Goal: Register for event/course

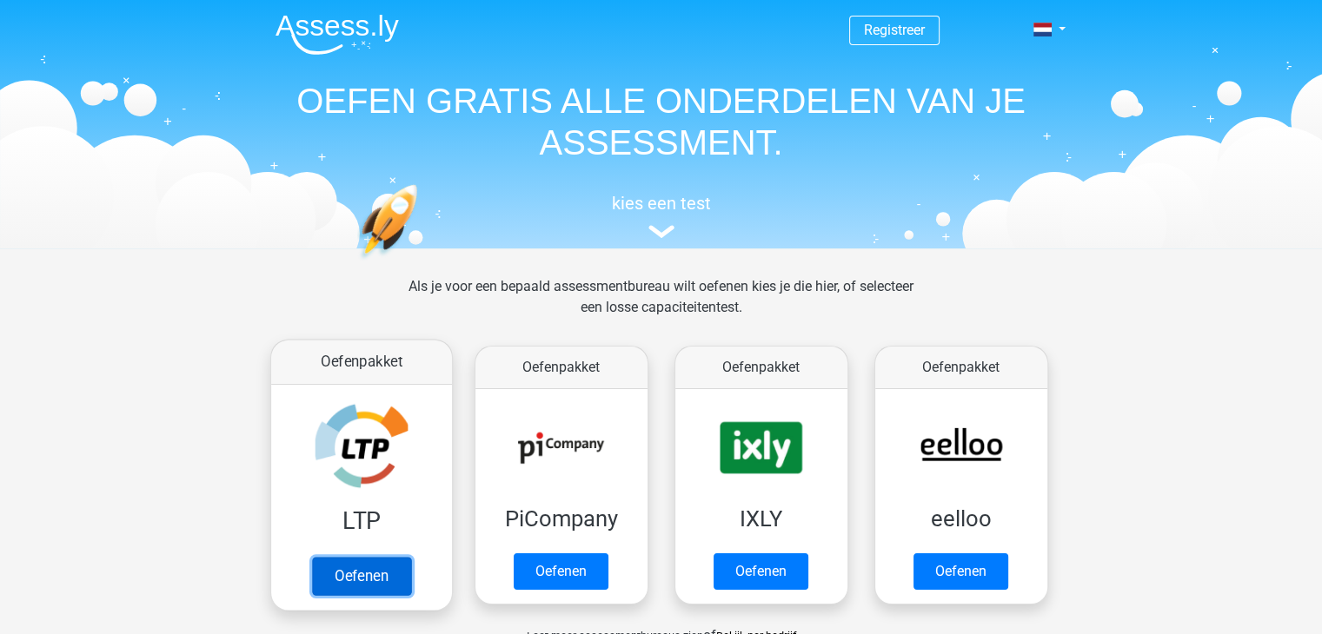
click at [354, 579] on link "Oefenen" at bounding box center [360, 576] width 99 height 38
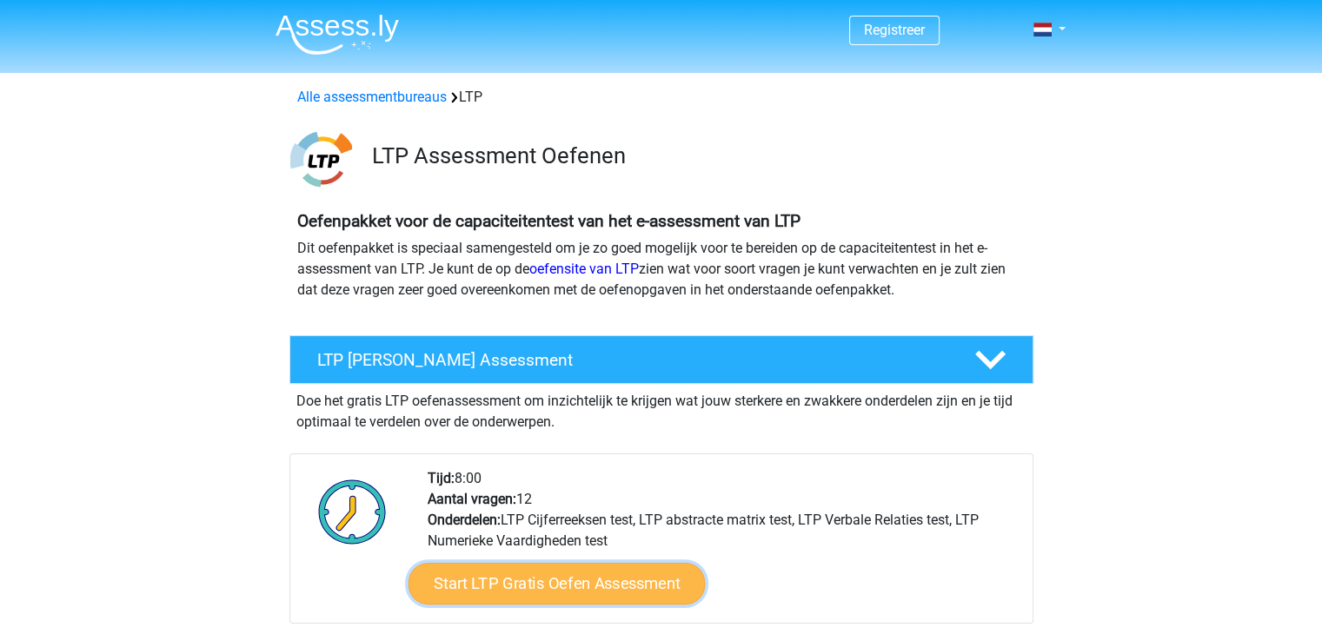
click at [549, 588] on link "Start LTP Gratis Oefen Assessment" at bounding box center [555, 584] width 297 height 42
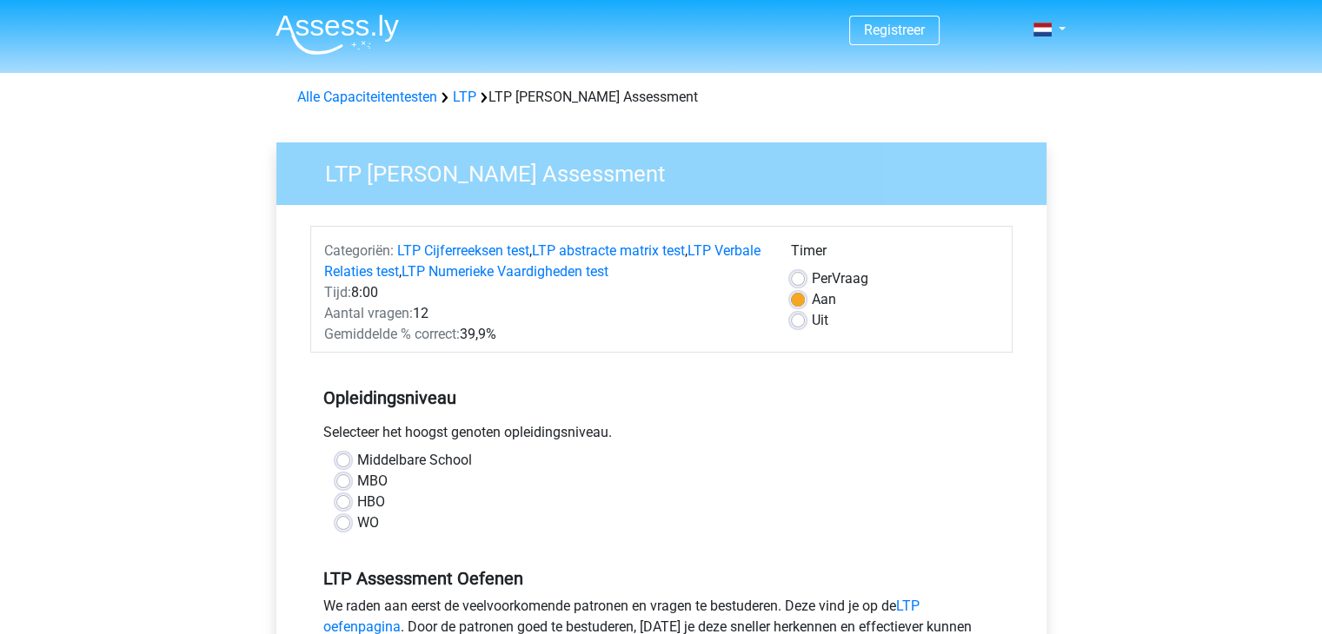
click at [357, 480] on label "MBO" at bounding box center [372, 481] width 30 height 21
click at [341, 480] on input "MBO" at bounding box center [343, 479] width 14 height 17
radio input "true"
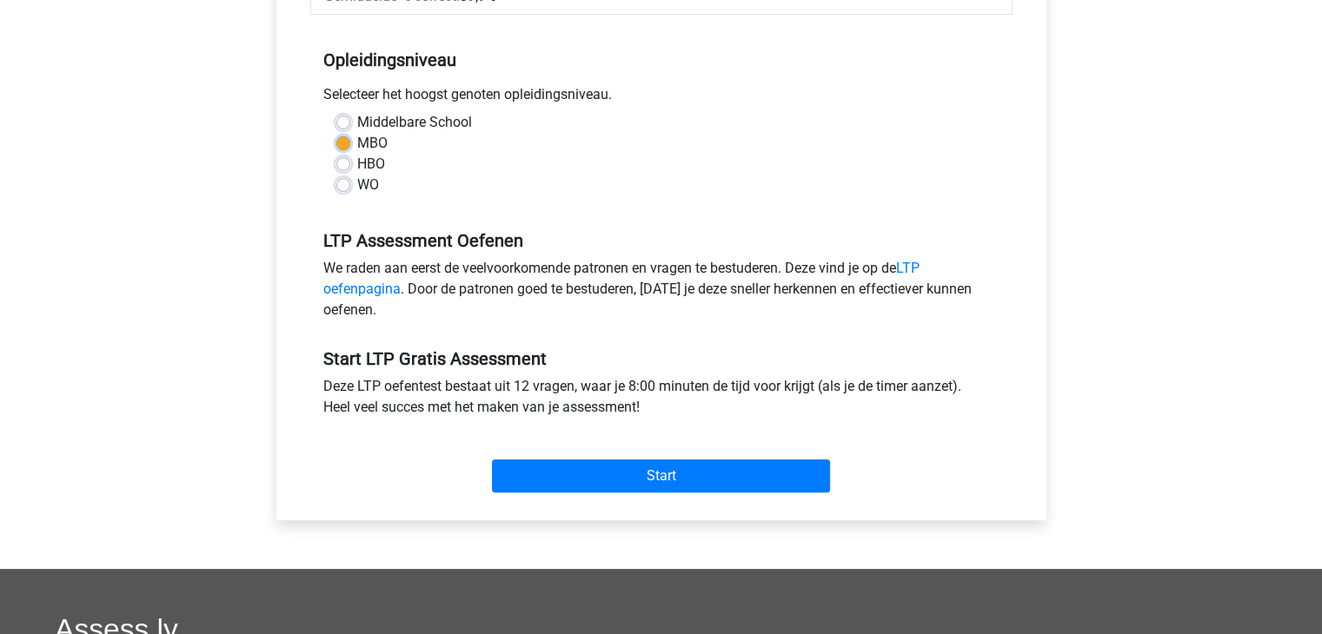
scroll to position [348, 0]
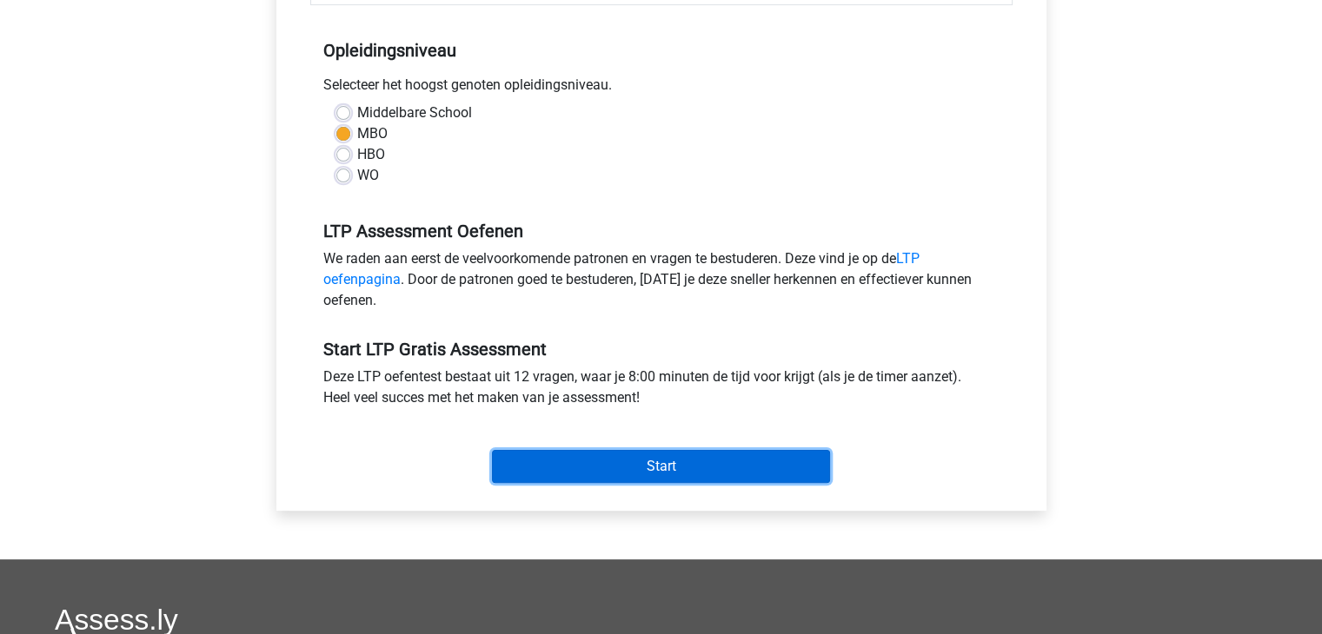
click at [688, 460] on input "Start" at bounding box center [661, 466] width 338 height 33
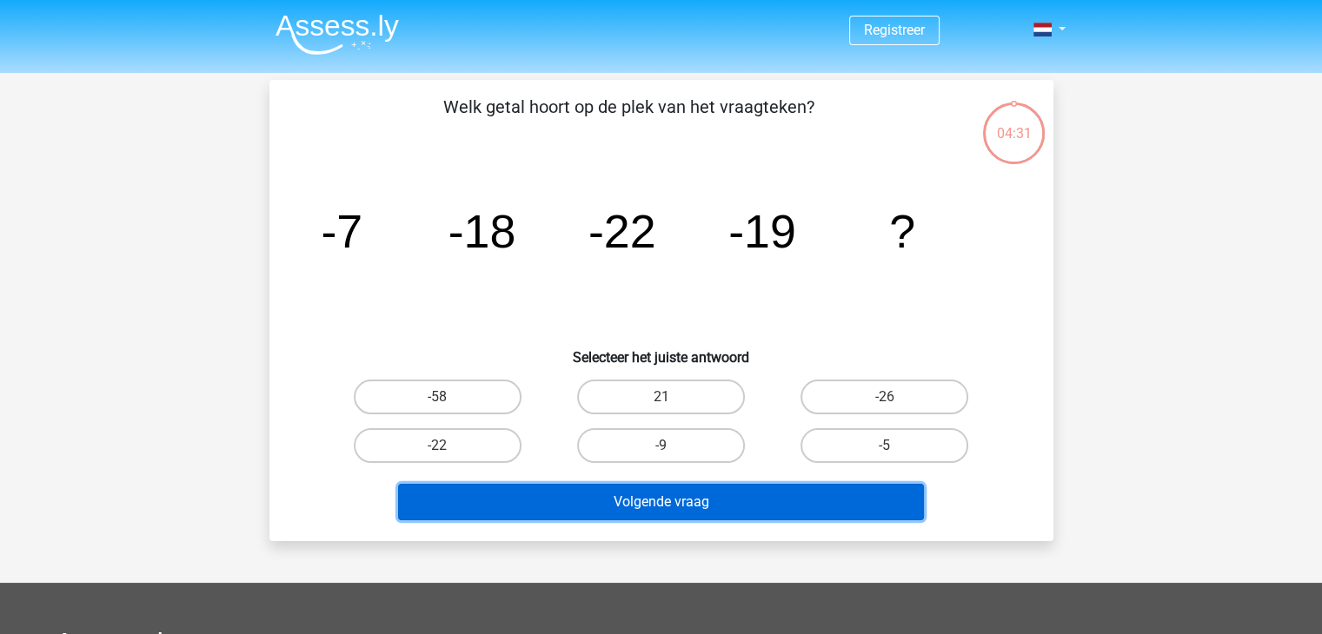
click at [638, 508] on button "Volgende vraag" at bounding box center [661, 502] width 526 height 36
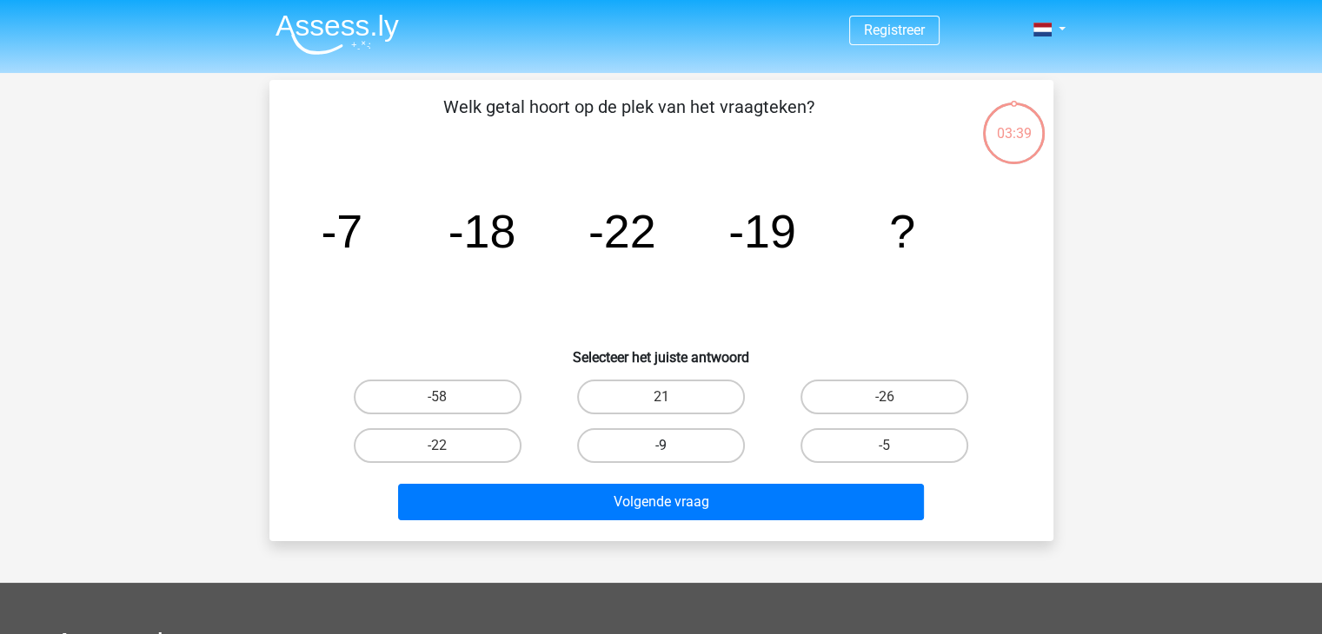
click at [673, 439] on label "-9" at bounding box center [661, 445] width 168 height 35
click at [672, 446] on input "-9" at bounding box center [665, 451] width 11 height 11
radio input "true"
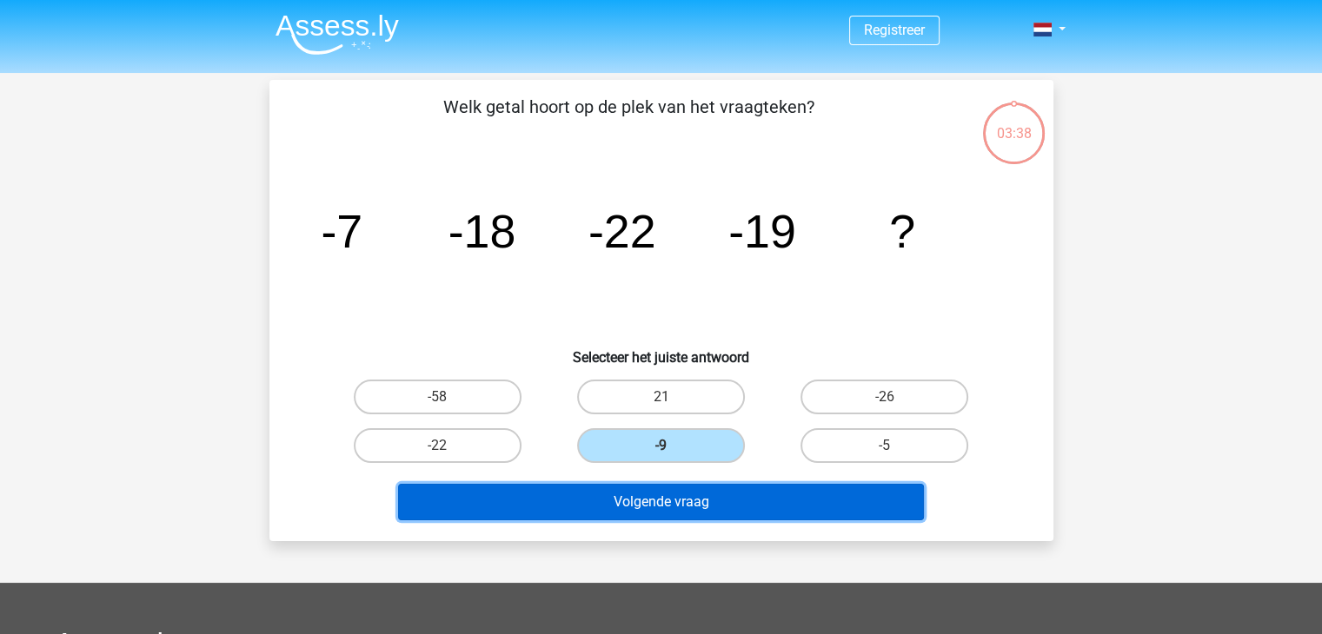
click at [680, 505] on button "Volgende vraag" at bounding box center [661, 502] width 526 height 36
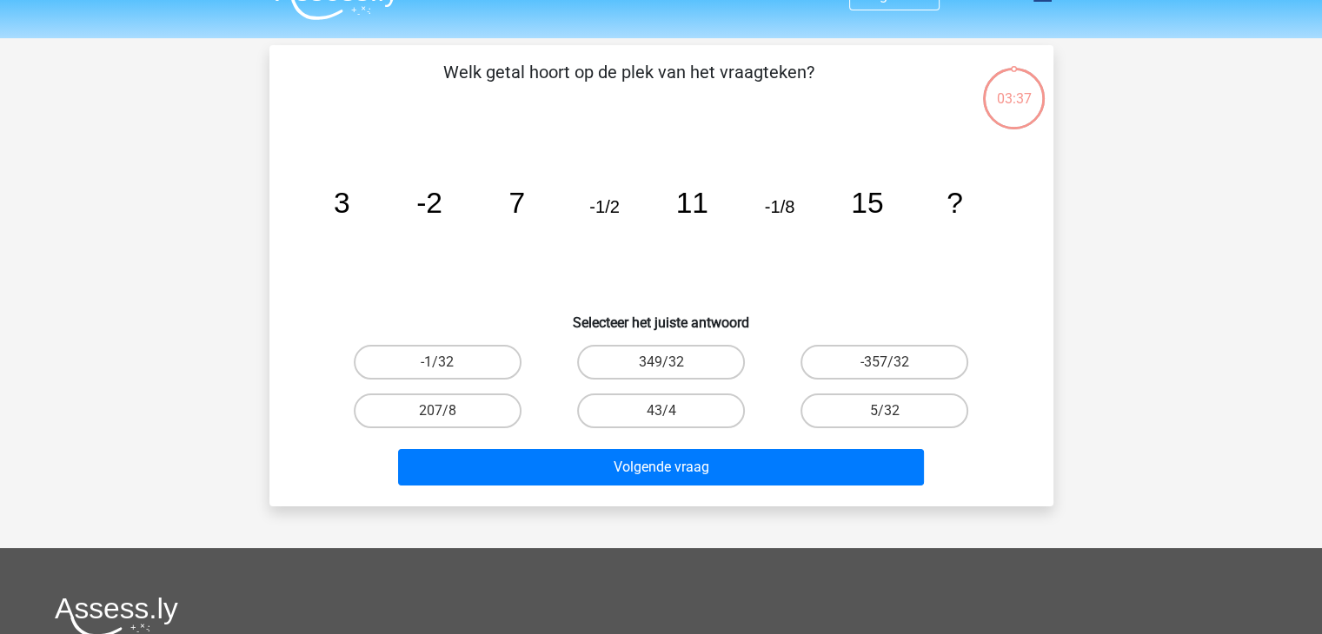
scroll to position [80, 0]
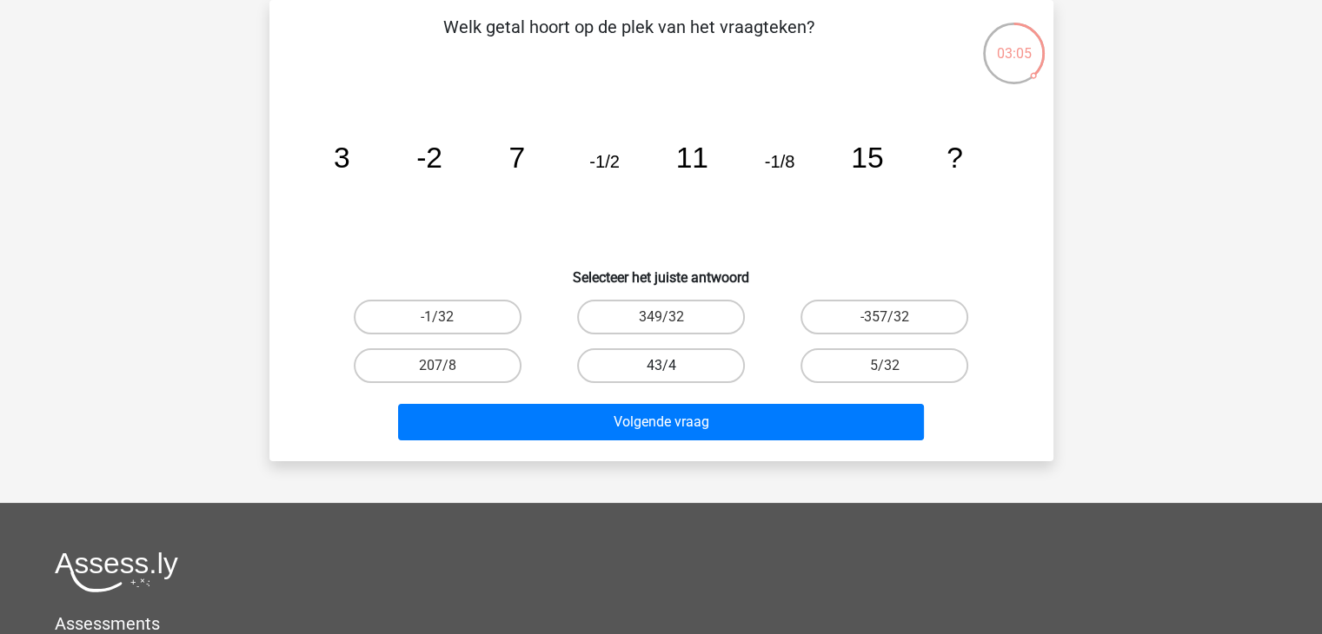
click at [672, 367] on label "43/4" at bounding box center [661, 365] width 168 height 35
click at [672, 367] on input "43/4" at bounding box center [665, 371] width 11 height 11
radio input "true"
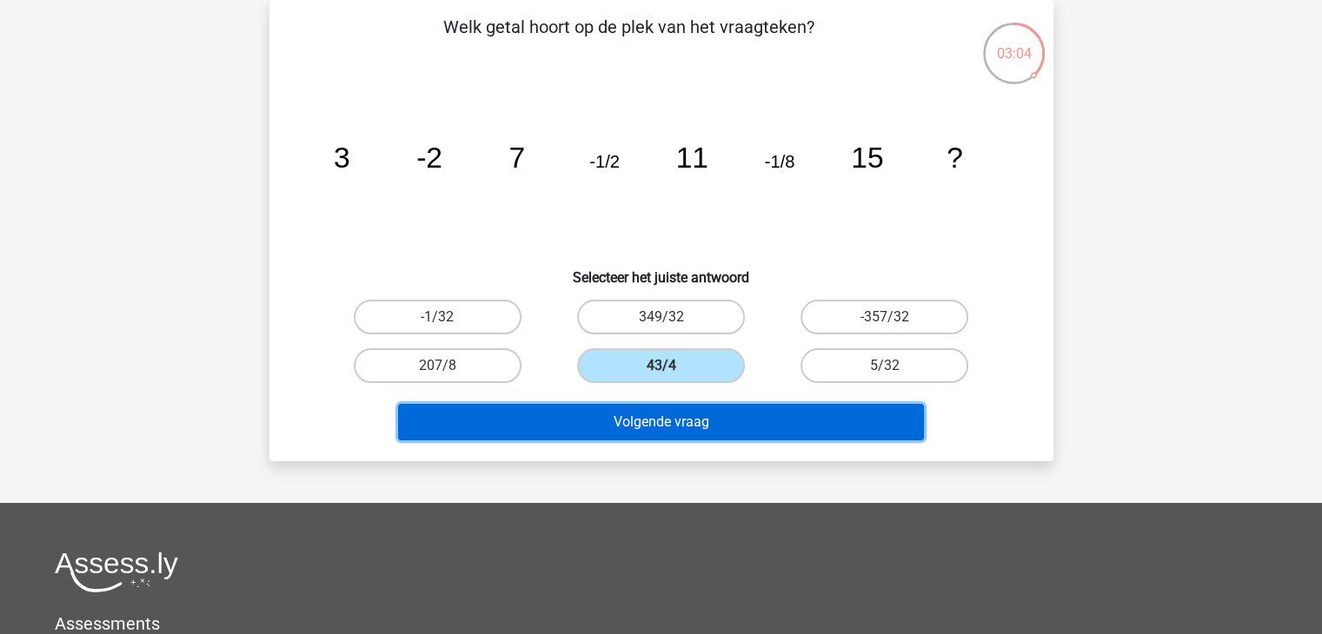
click at [676, 417] on button "Volgende vraag" at bounding box center [661, 422] width 526 height 36
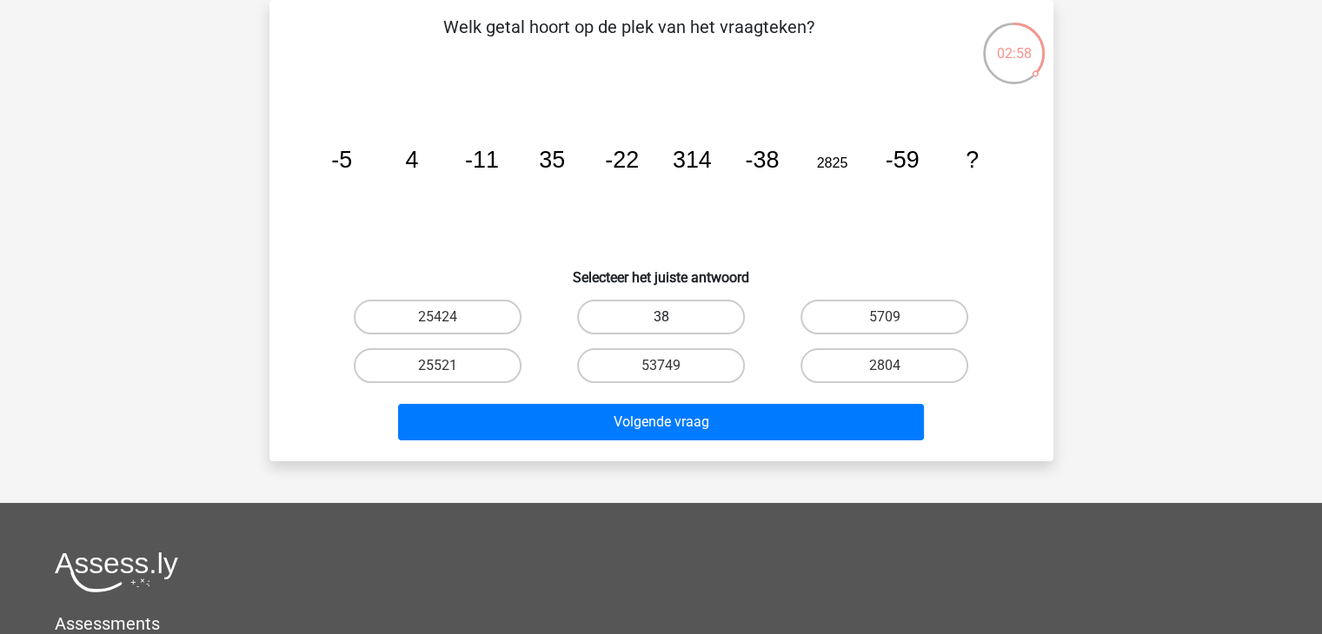
click at [690, 307] on label "38" at bounding box center [661, 317] width 168 height 35
click at [672, 317] on input "38" at bounding box center [665, 322] width 11 height 11
radio input "true"
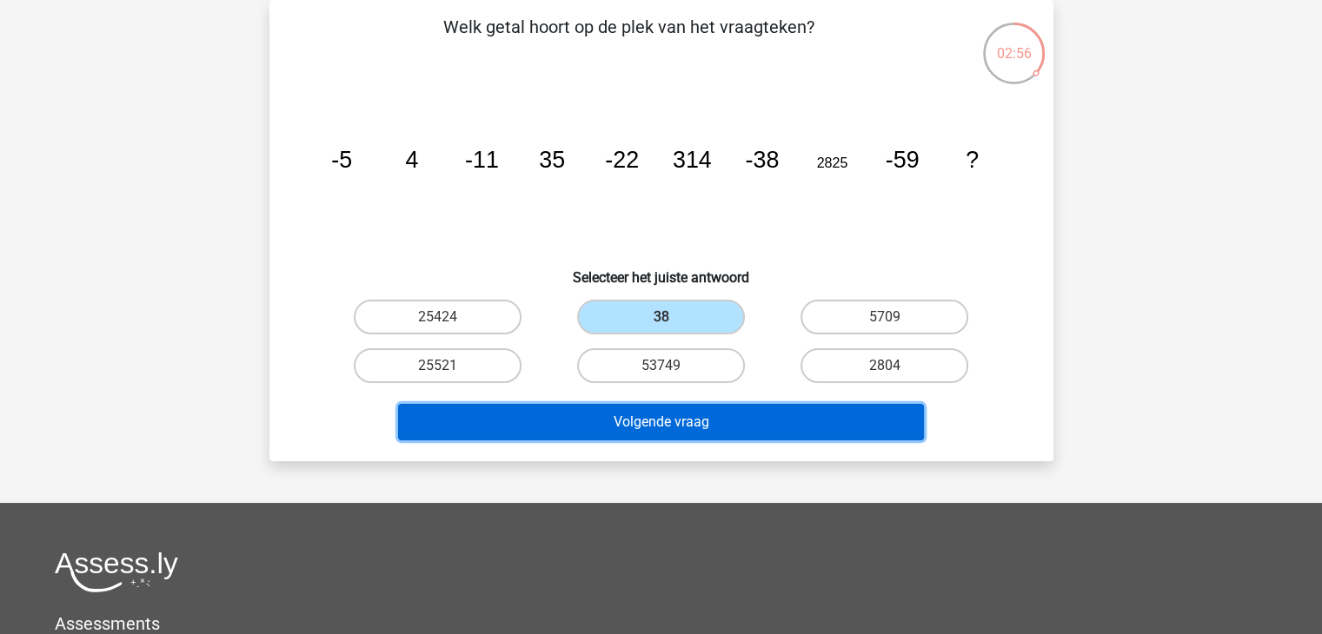
click at [685, 415] on button "Volgende vraag" at bounding box center [661, 422] width 526 height 36
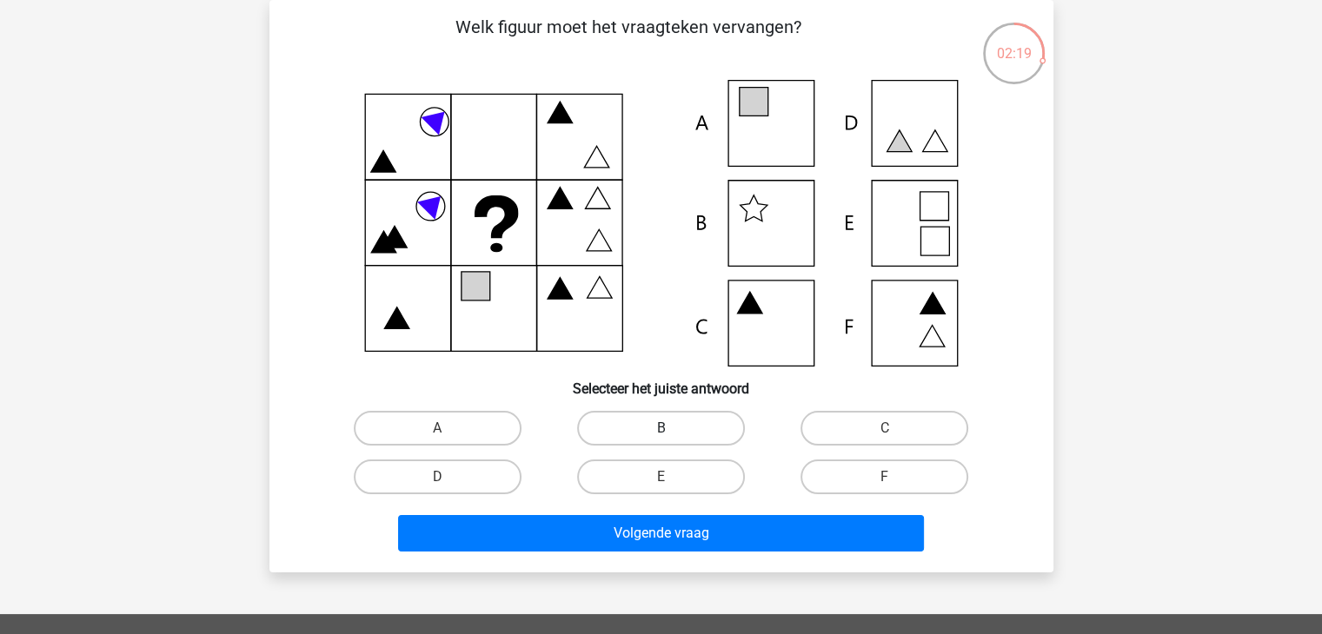
click at [649, 434] on label "B" at bounding box center [661, 428] width 168 height 35
click at [660, 434] on input "B" at bounding box center [665, 433] width 11 height 11
radio input "true"
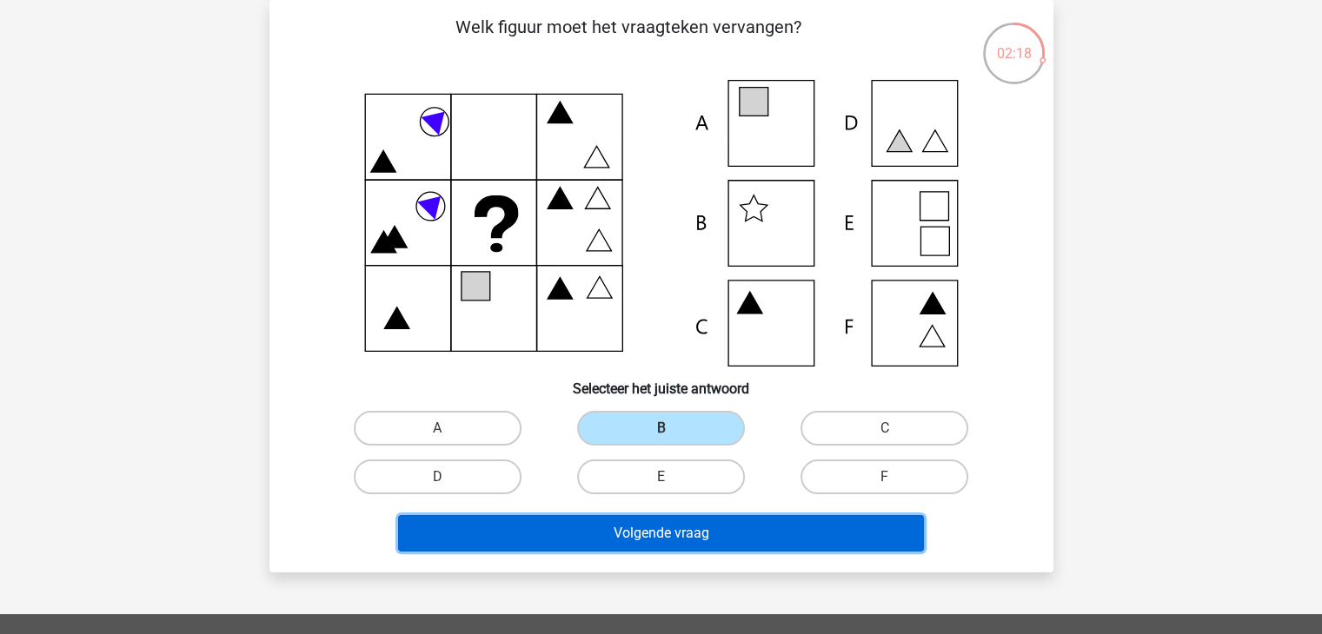
click at [692, 528] on button "Volgende vraag" at bounding box center [661, 533] width 526 height 36
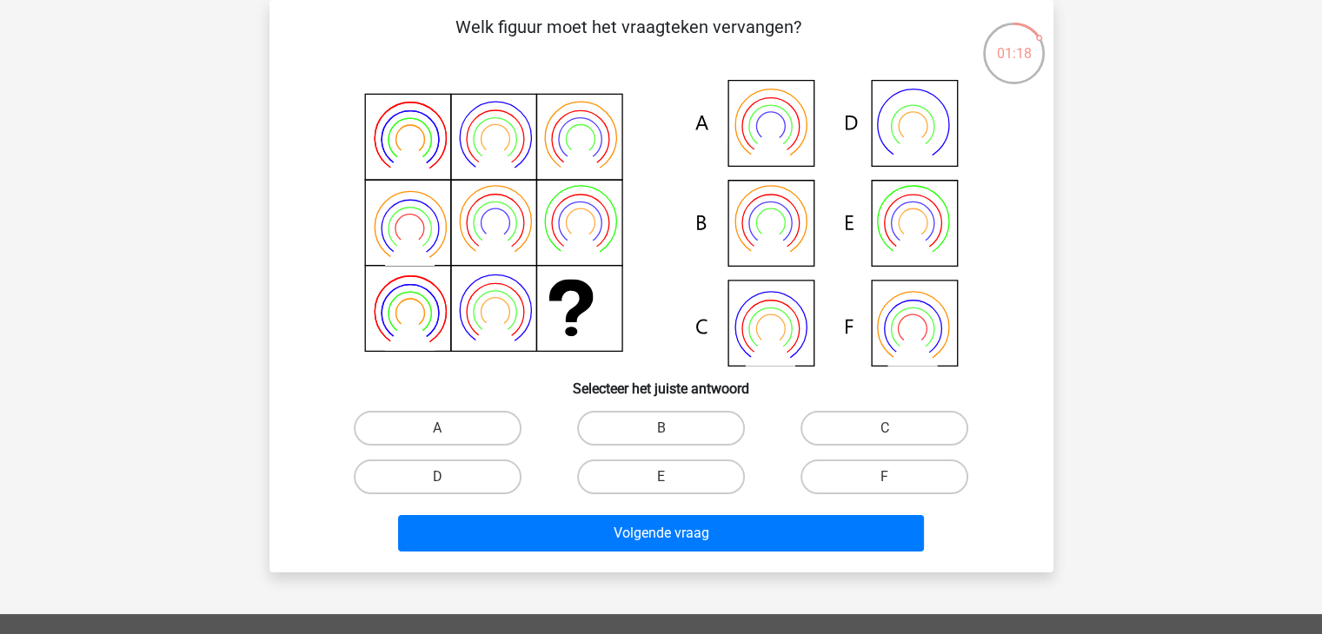
click at [918, 237] on icon at bounding box center [912, 241] width 50 height 40
click at [666, 473] on label "E" at bounding box center [661, 477] width 168 height 35
click at [666, 477] on input "E" at bounding box center [665, 482] width 11 height 11
radio input "true"
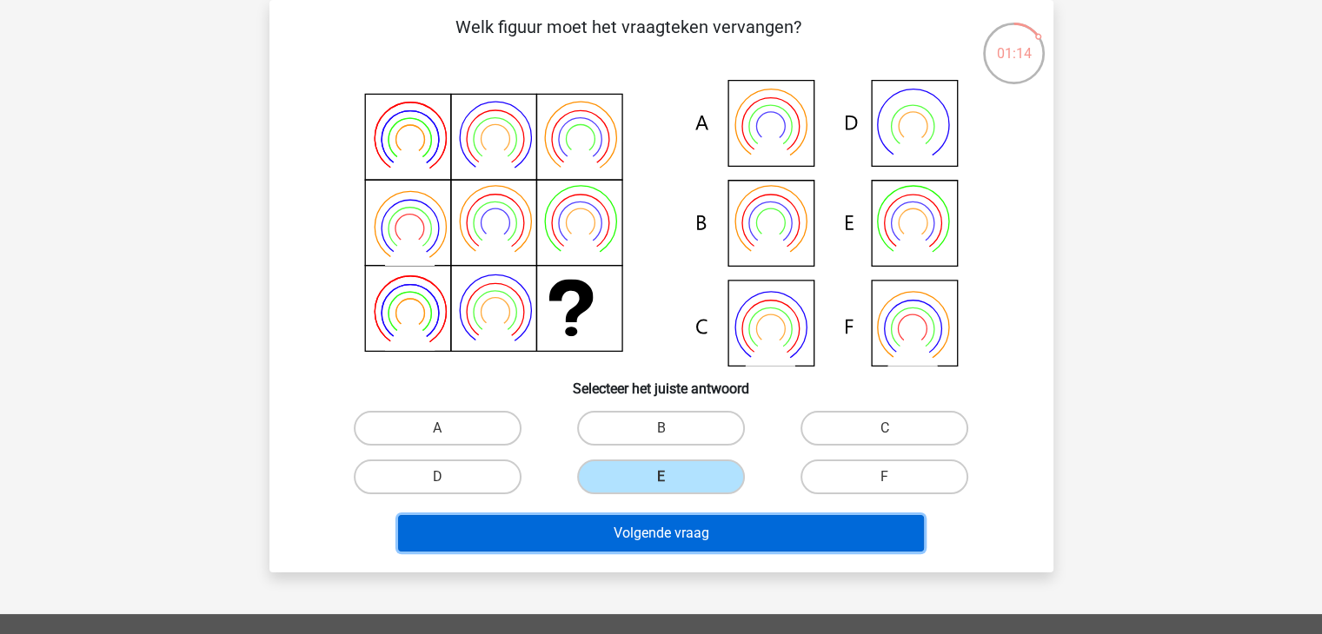
click at [677, 533] on button "Volgende vraag" at bounding box center [661, 533] width 526 height 36
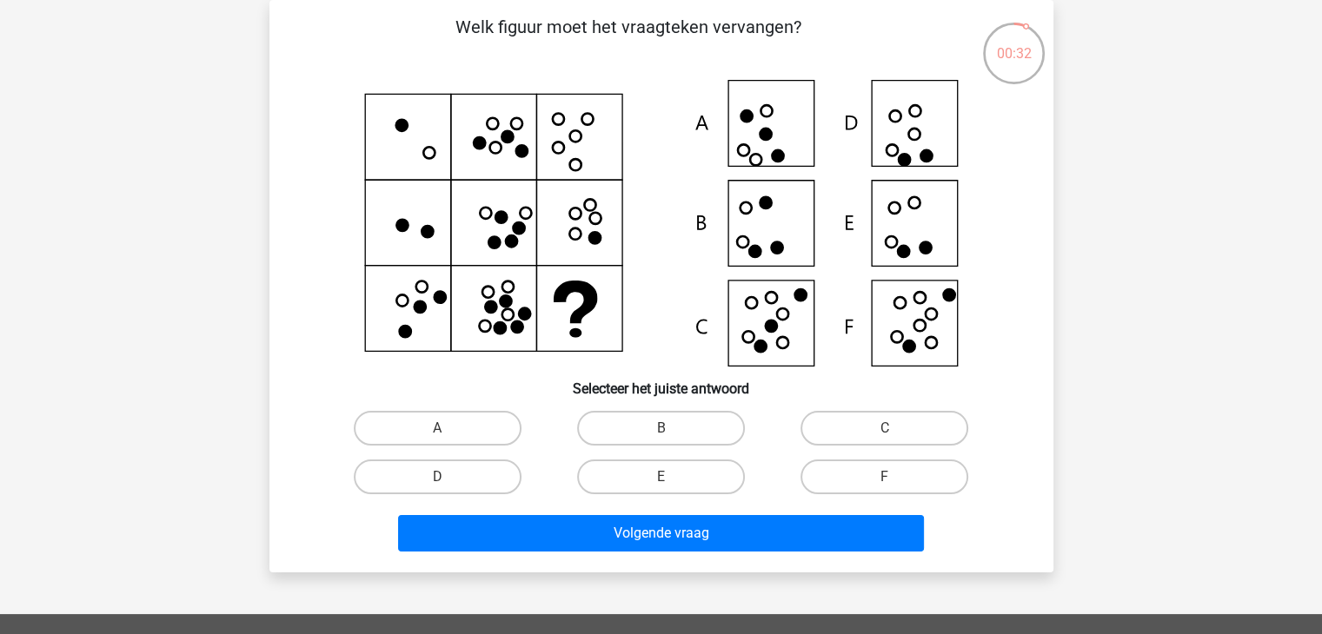
click at [761, 318] on icon at bounding box center [661, 223] width 700 height 287
click at [851, 421] on label "C" at bounding box center [884, 428] width 168 height 35
click at [885, 428] on input "C" at bounding box center [890, 433] width 11 height 11
radio input "true"
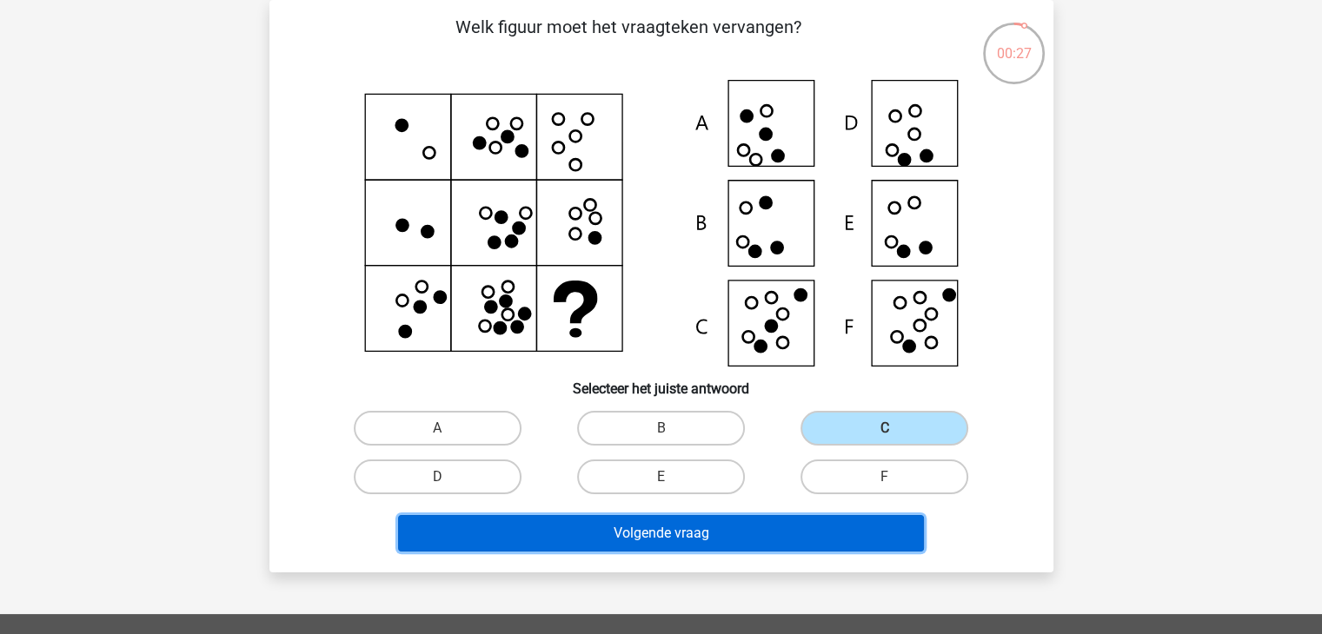
click at [714, 533] on button "Volgende vraag" at bounding box center [661, 533] width 526 height 36
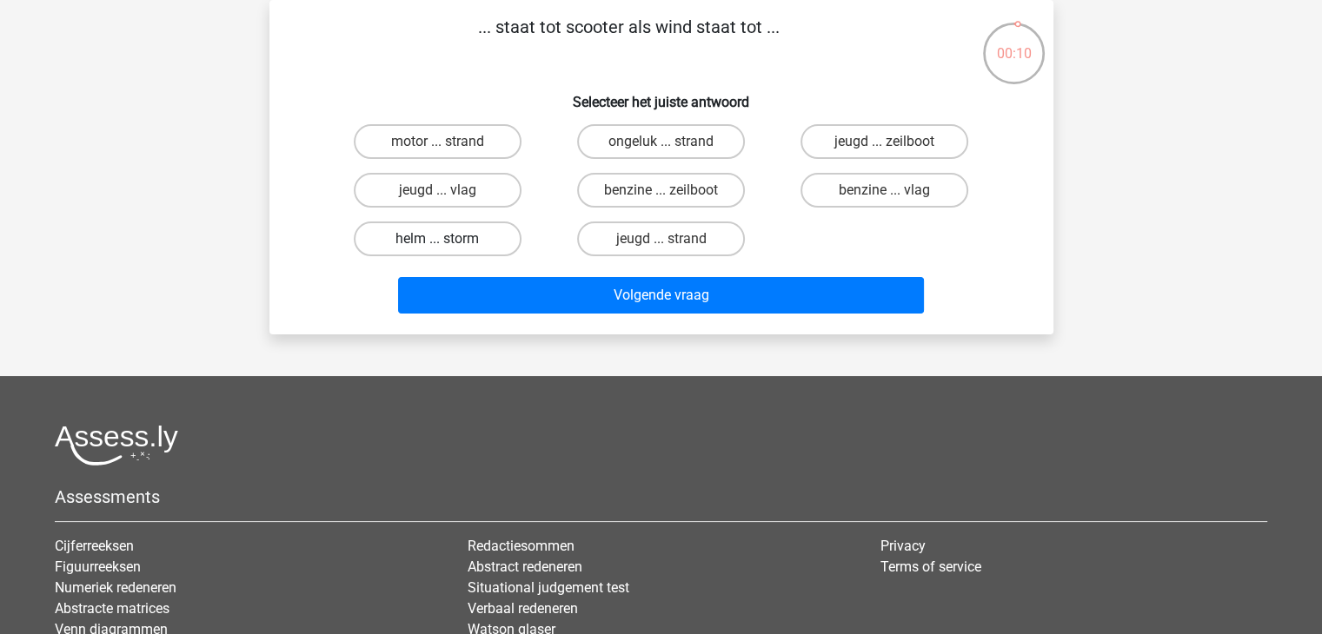
click at [464, 242] on label "helm ... storm" at bounding box center [438, 239] width 168 height 35
click at [448, 242] on input "helm ... storm" at bounding box center [442, 244] width 11 height 11
radio input "true"
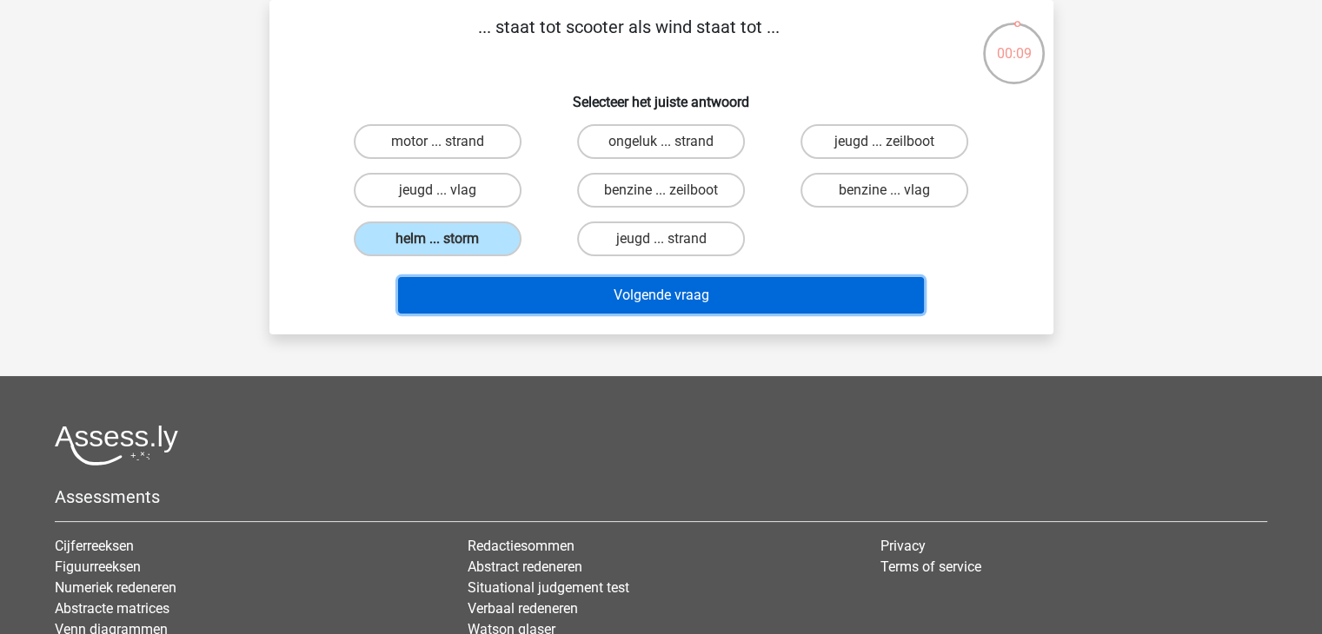
click at [598, 293] on button "Volgende vraag" at bounding box center [661, 295] width 526 height 36
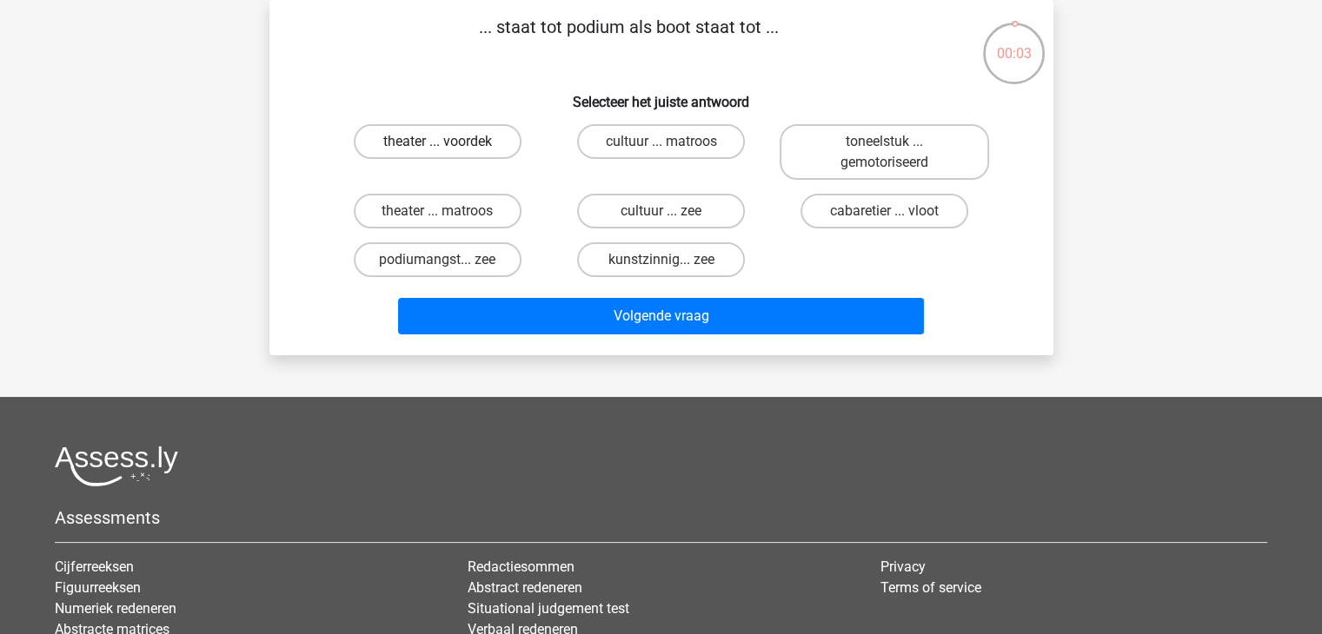
click at [459, 134] on label "theater ... voordek" at bounding box center [438, 141] width 168 height 35
click at [448, 142] on input "theater ... voordek" at bounding box center [442, 147] width 11 height 11
radio input "true"
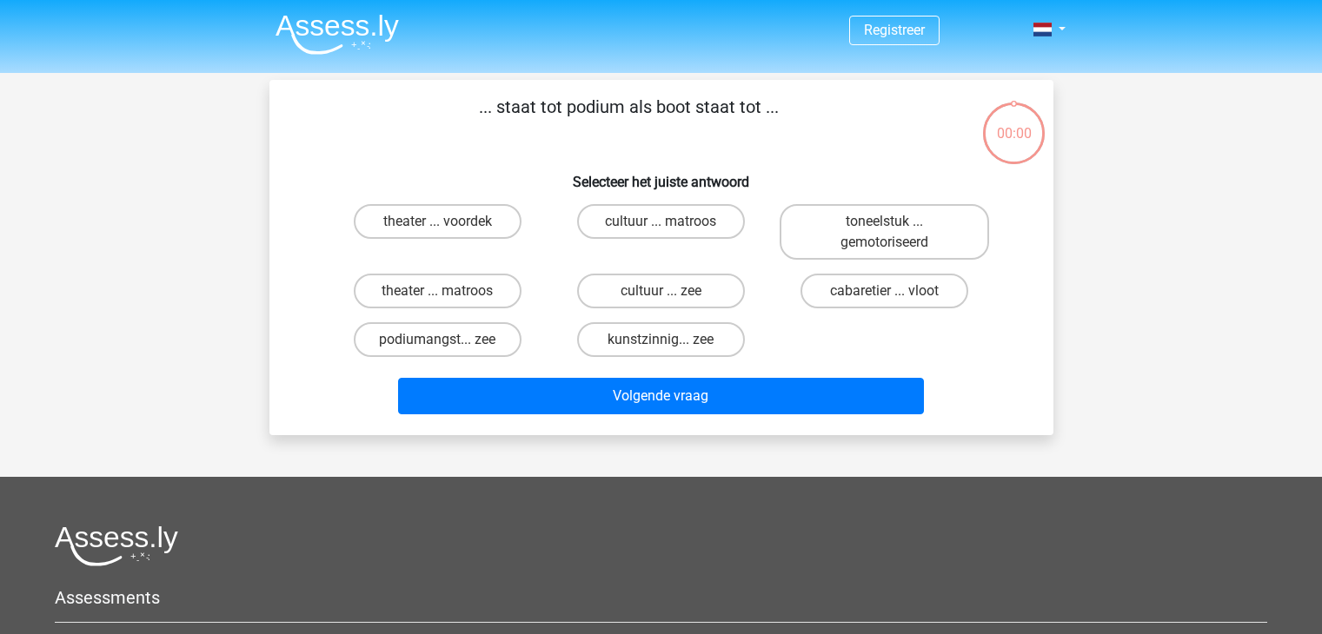
scroll to position [80, 0]
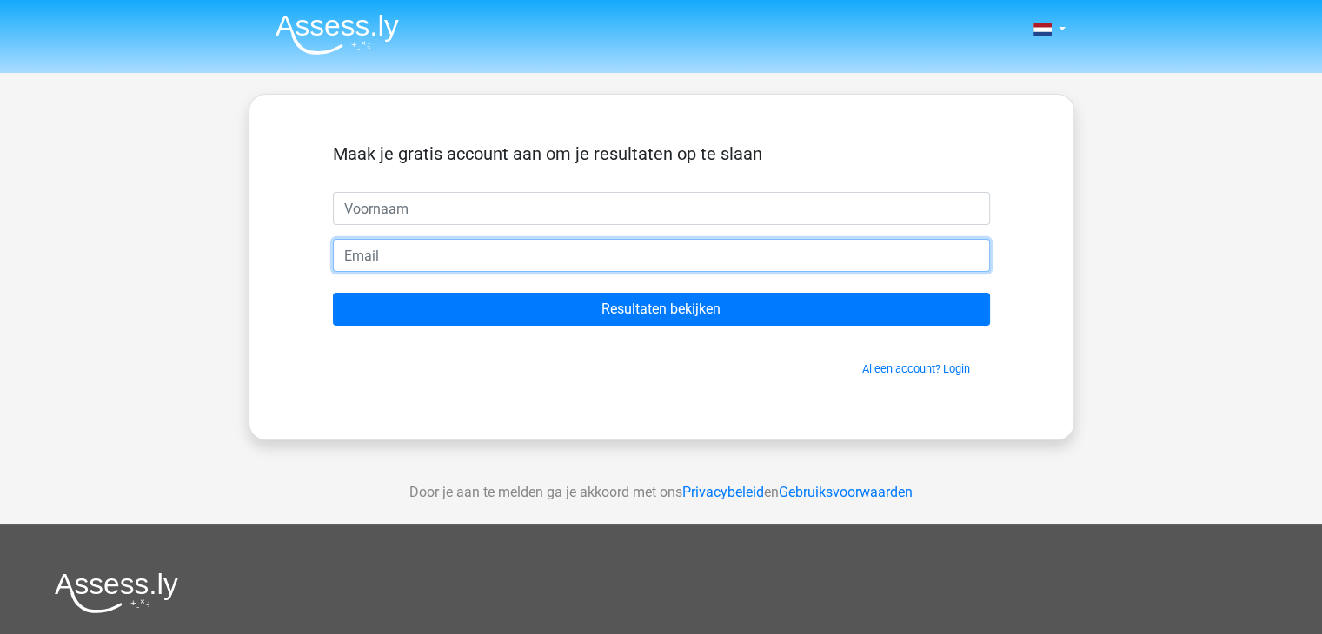
click at [570, 254] on input "email" at bounding box center [661, 255] width 657 height 33
type input "[EMAIL_ADDRESS][DOMAIN_NAME]"
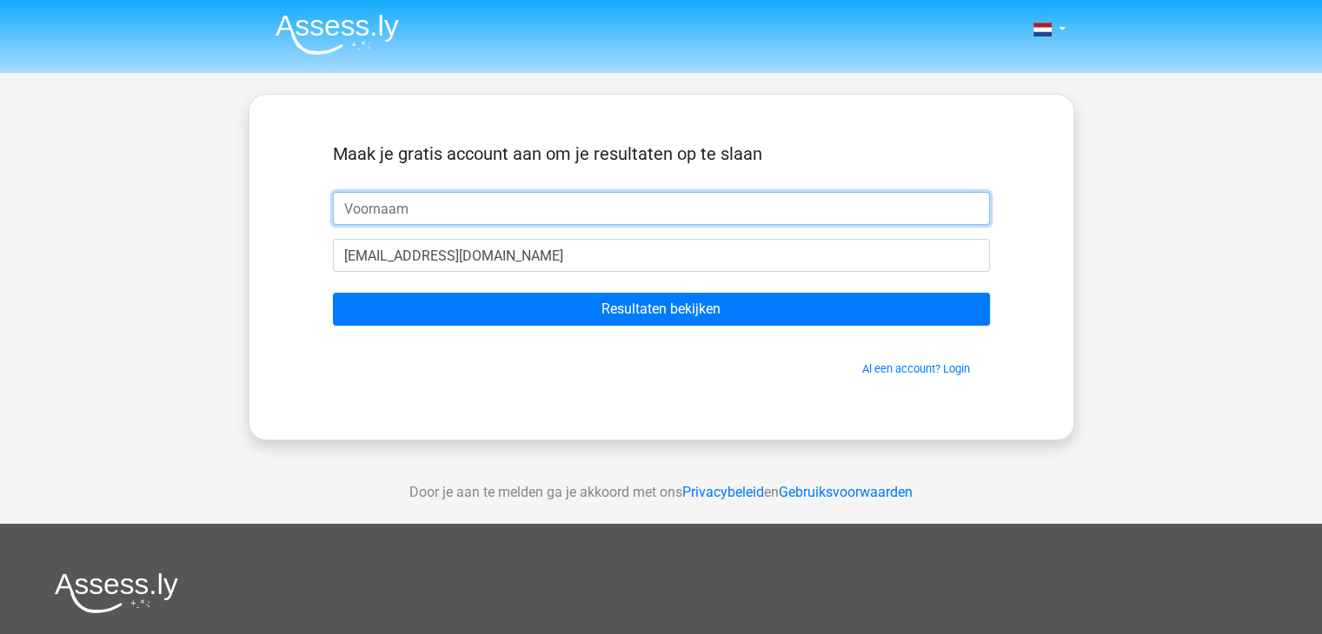
click at [484, 212] on input "text" at bounding box center [661, 208] width 657 height 33
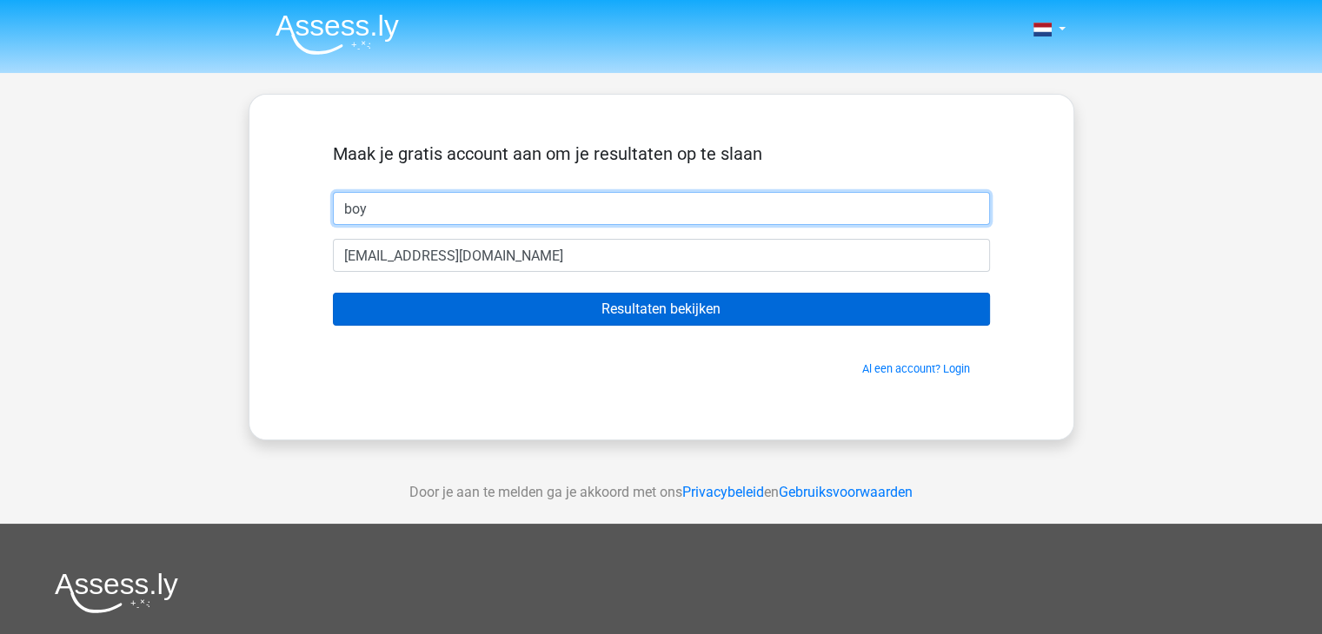
type input "boy"
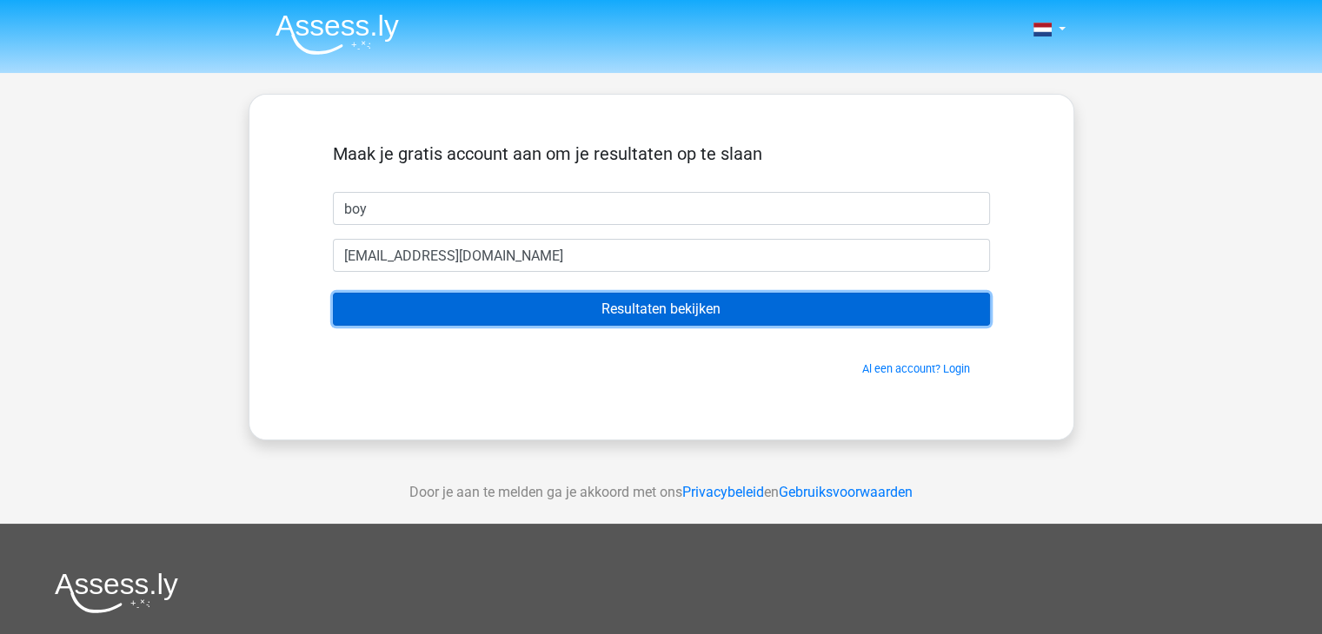
click at [615, 305] on input "Resultaten bekijken" at bounding box center [661, 309] width 657 height 33
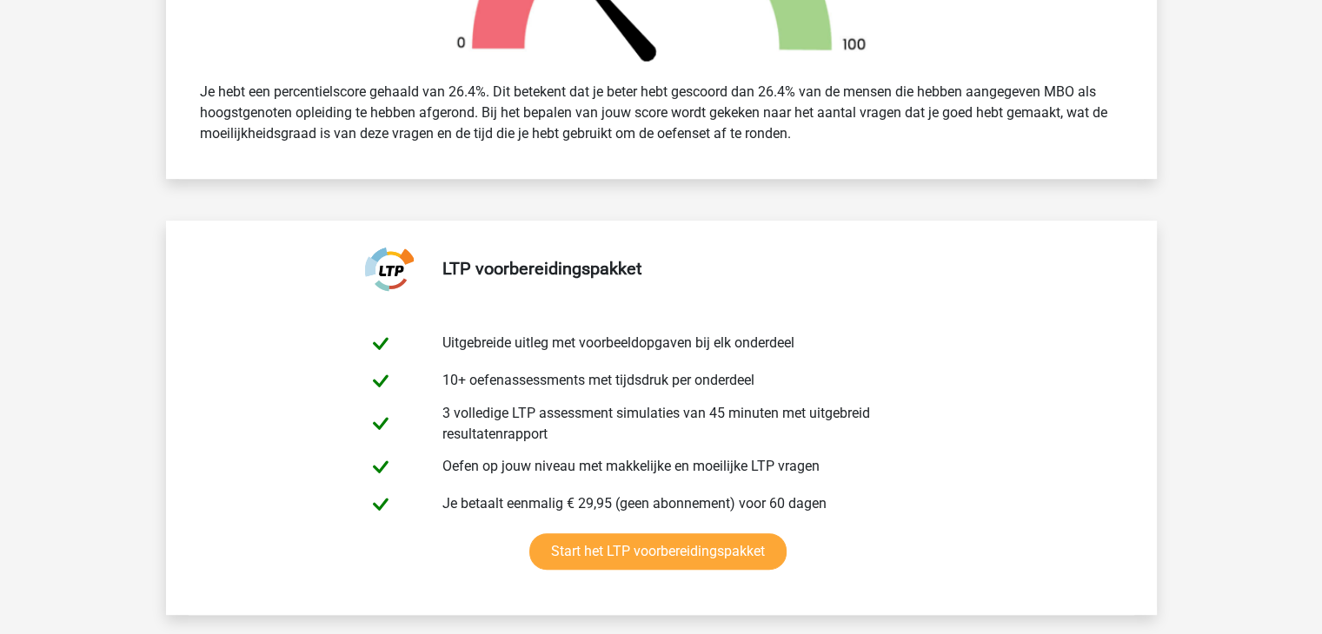
scroll to position [792, 0]
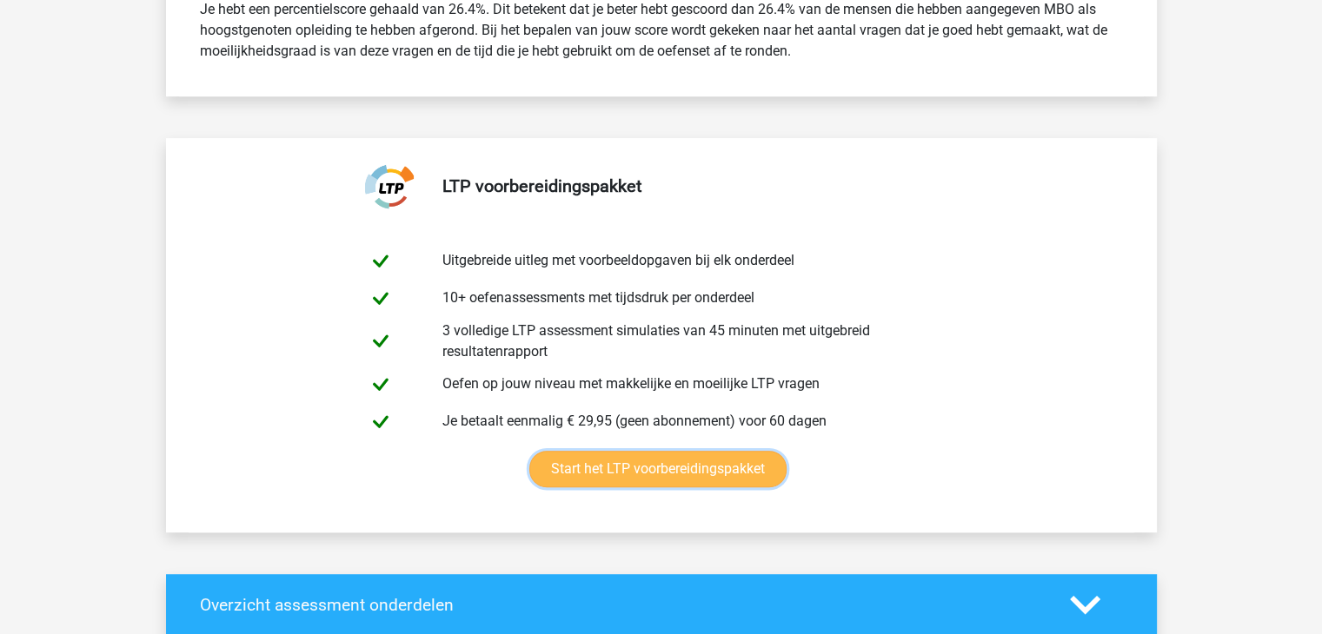
click at [653, 467] on link "Start het LTP voorbereidingspakket" at bounding box center [657, 469] width 257 height 36
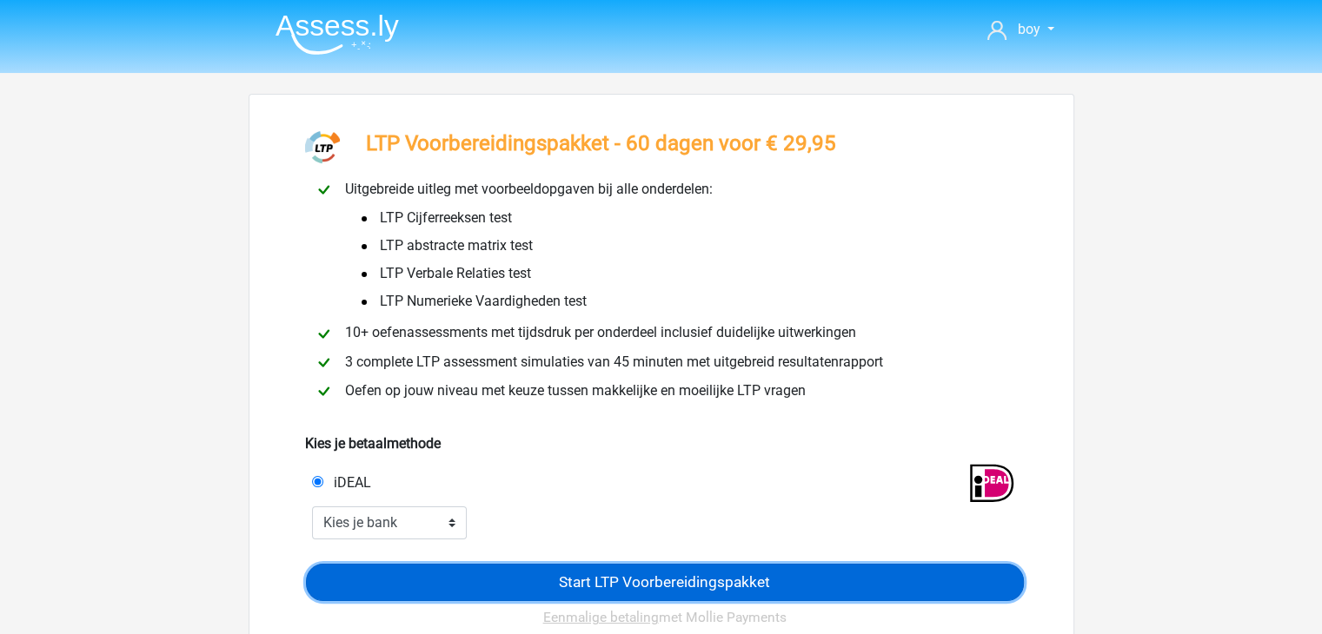
click at [677, 585] on input "Start LTP Voorbereidingspakket" at bounding box center [665, 582] width 718 height 37
